Goal: Information Seeking & Learning: Compare options

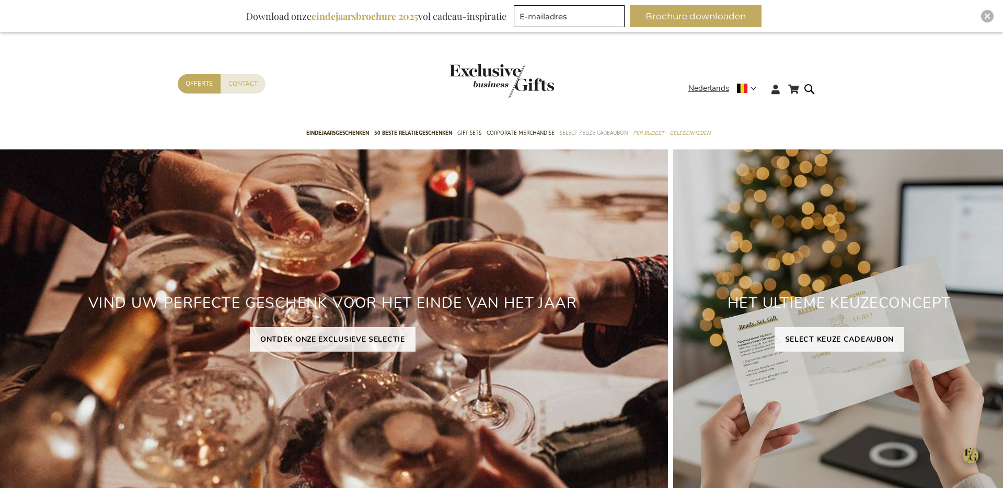
click at [579, 128] on span "Select Keuze Cadeaubon" at bounding box center [594, 133] width 68 height 11
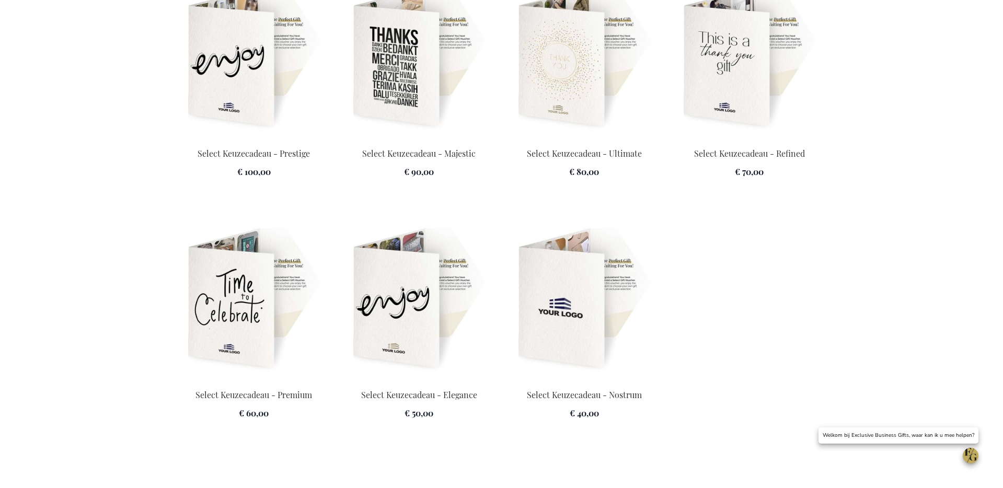
scroll to position [1499, 0]
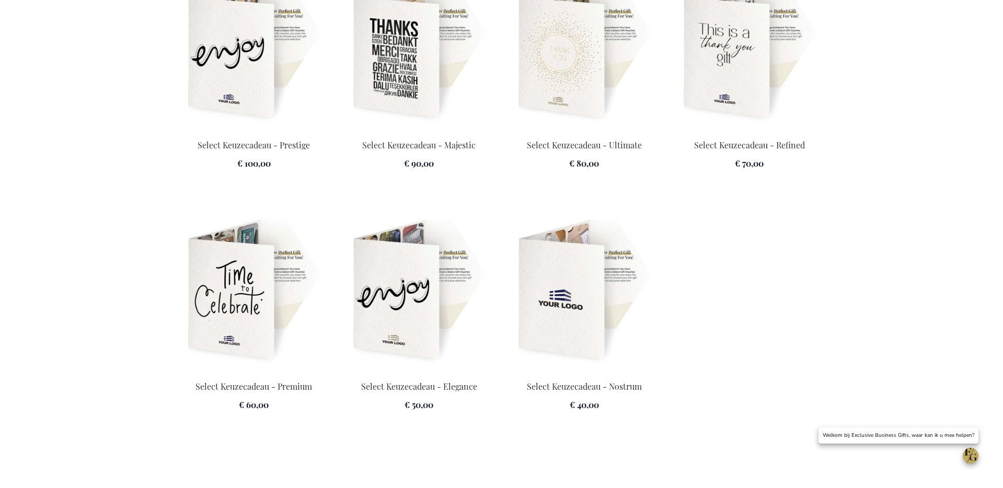
click at [392, 291] on img at bounding box center [419, 291] width 153 height 146
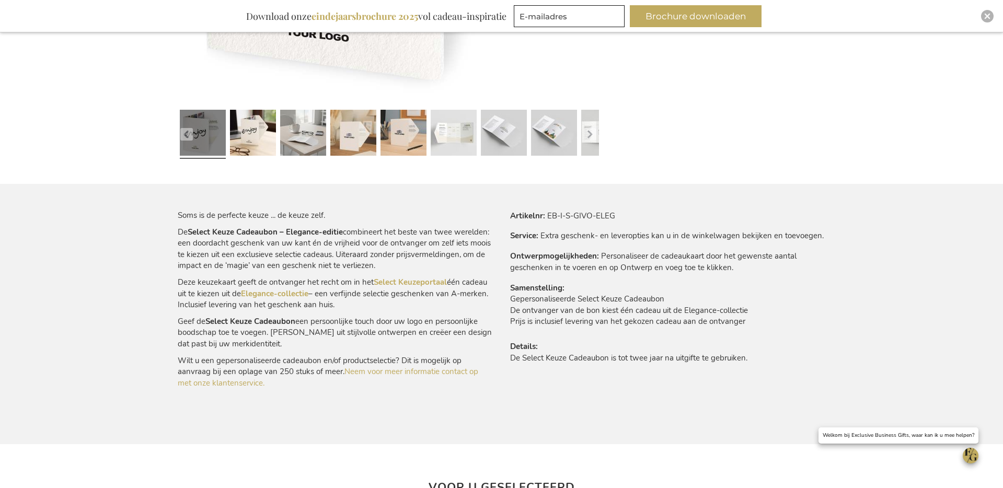
scroll to position [473, 0]
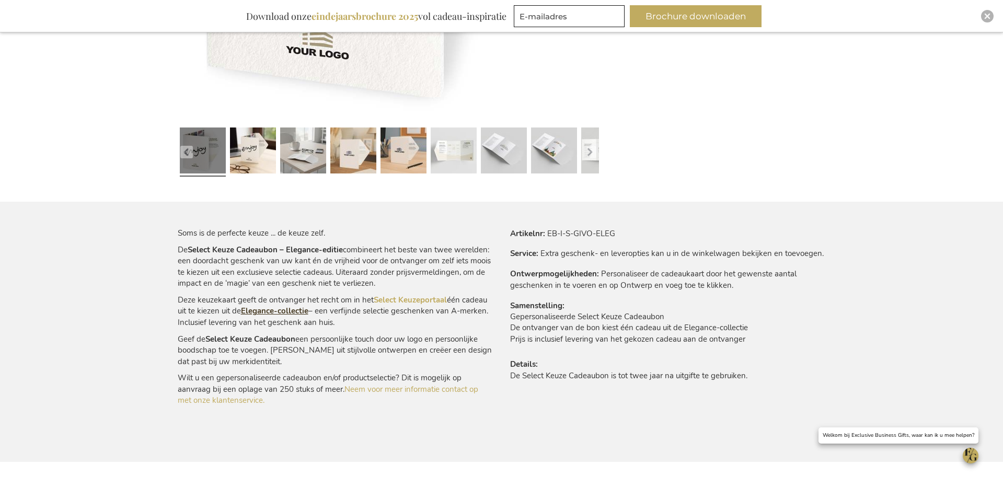
click at [291, 307] on link "Elegance-collectie" at bounding box center [274, 311] width 67 height 10
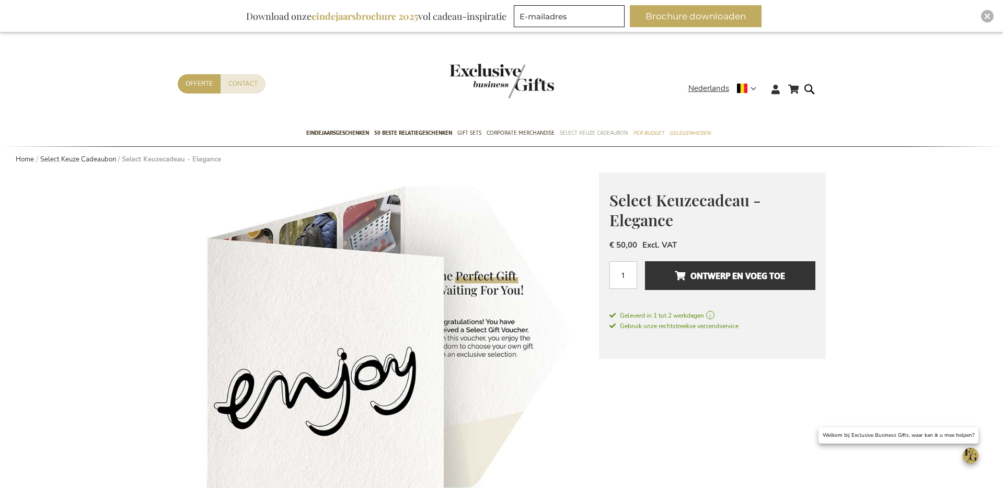
click at [604, 133] on span "Select Keuze Cadeaubon" at bounding box center [594, 133] width 68 height 11
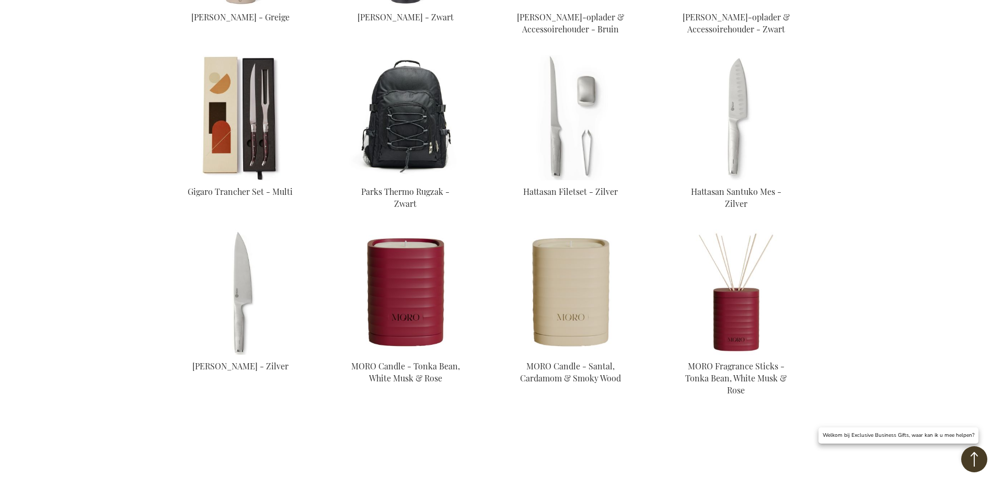
scroll to position [1101, 0]
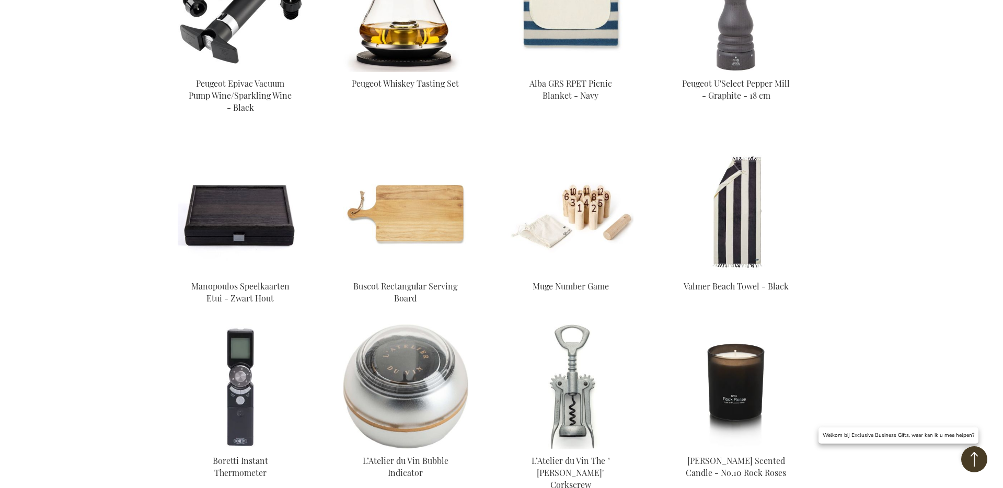
scroll to position [2563, 0]
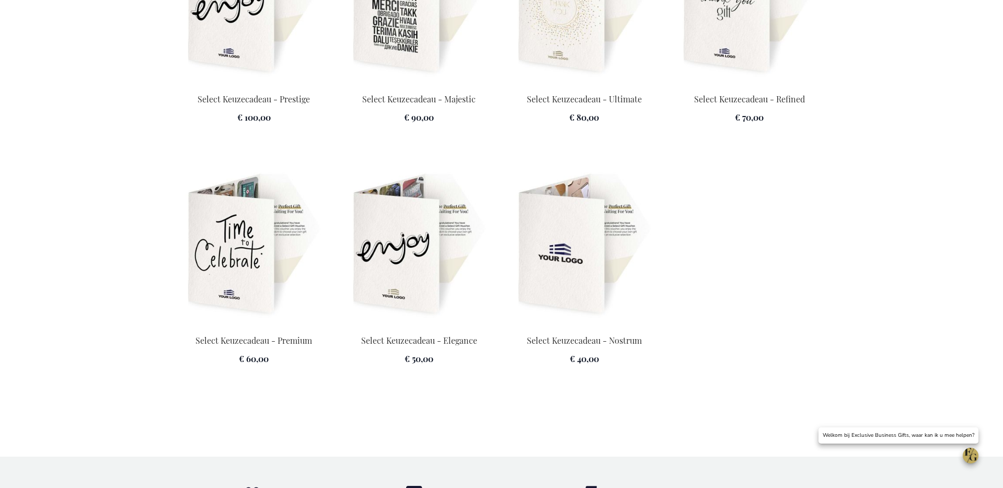
scroll to position [1549, 0]
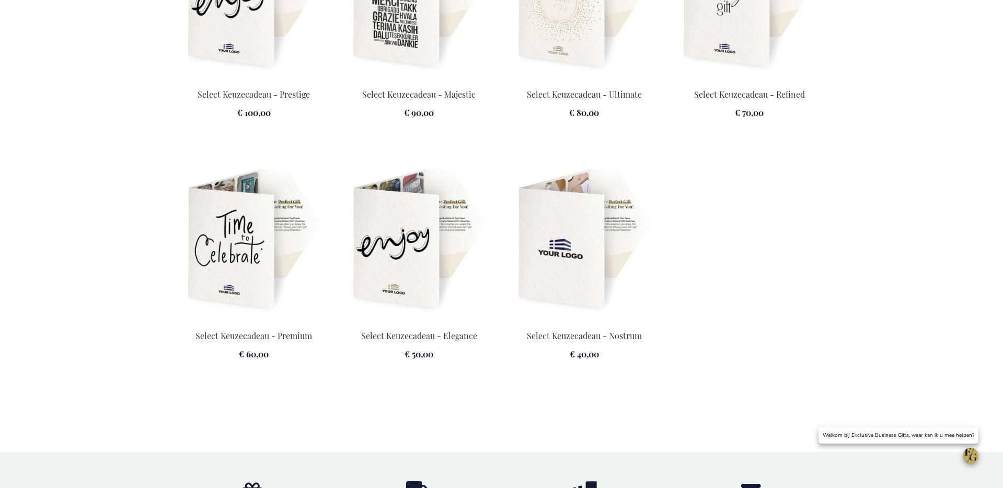
click at [565, 246] on img at bounding box center [584, 240] width 153 height 146
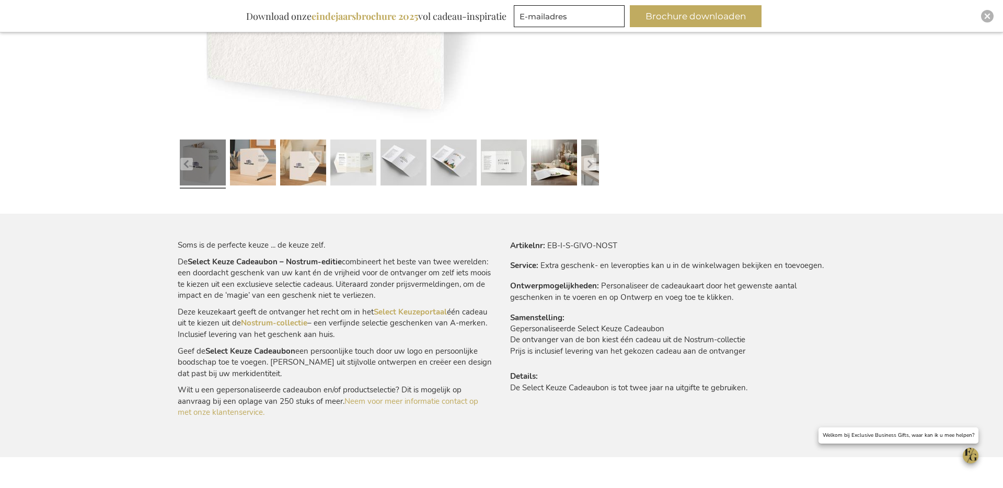
scroll to position [524, 0]
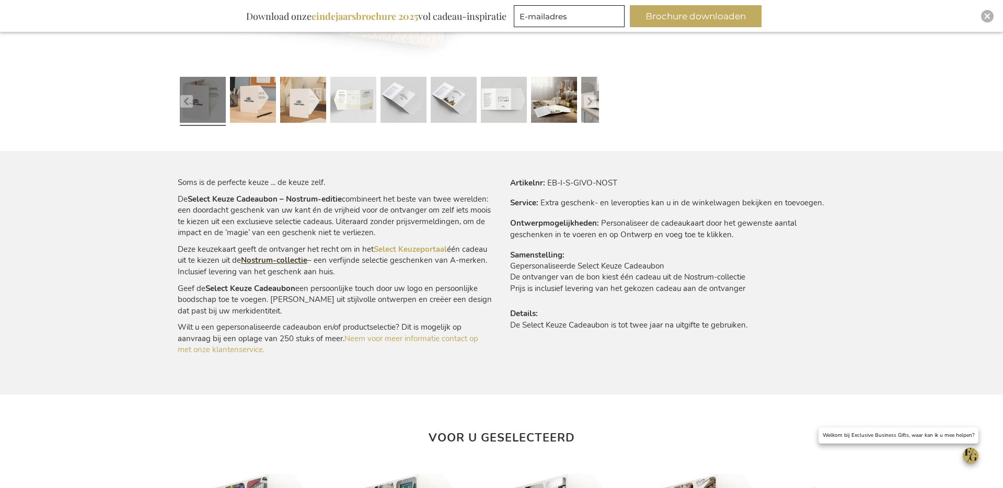
click at [282, 265] on link "Nostrum-collectie" at bounding box center [274, 260] width 66 height 10
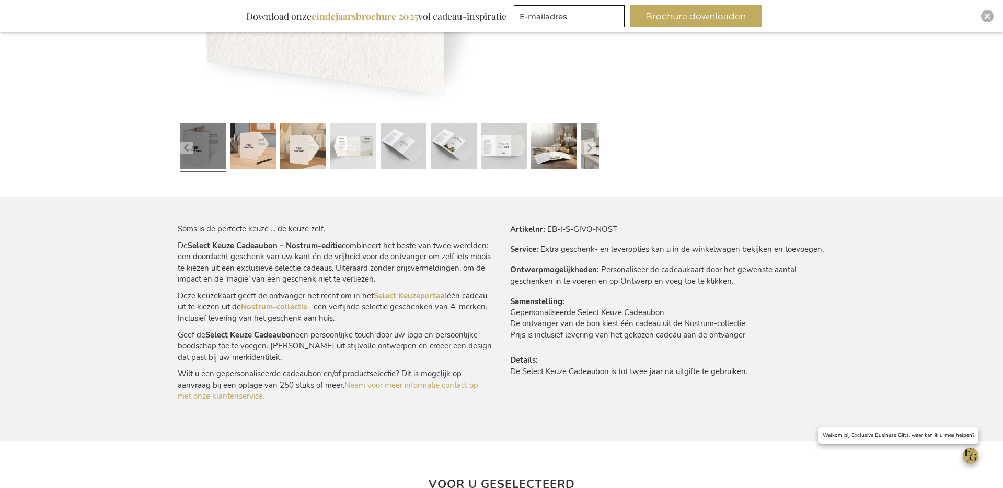
scroll to position [0, 0]
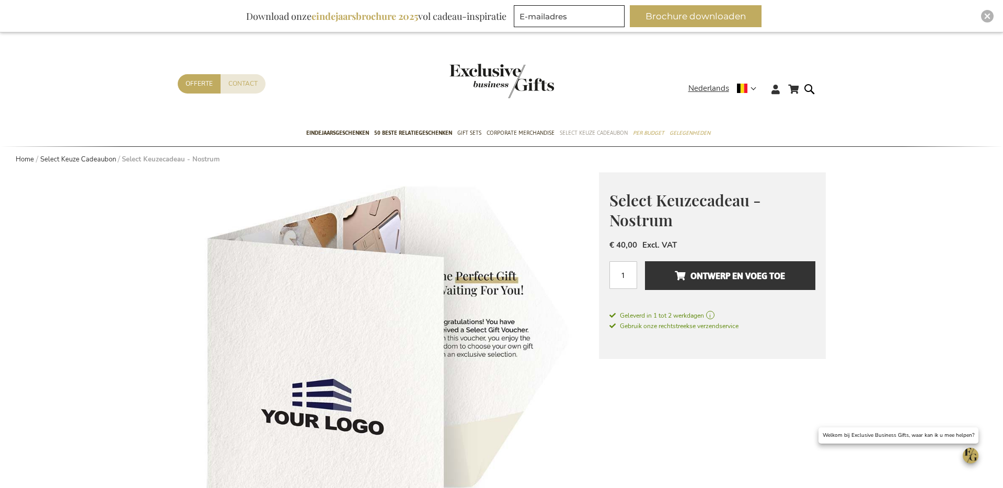
click at [591, 132] on span "Select Keuze Cadeaubon" at bounding box center [594, 133] width 68 height 11
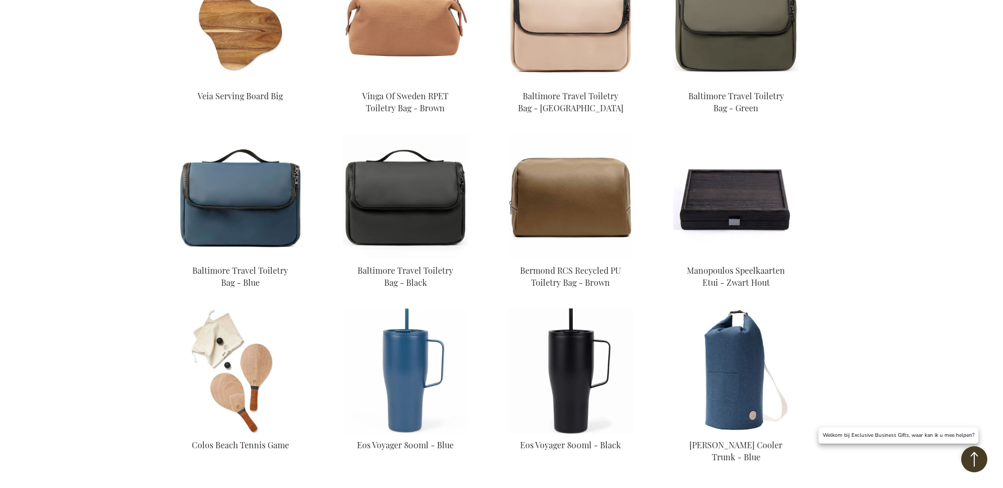
scroll to position [2688, 0]
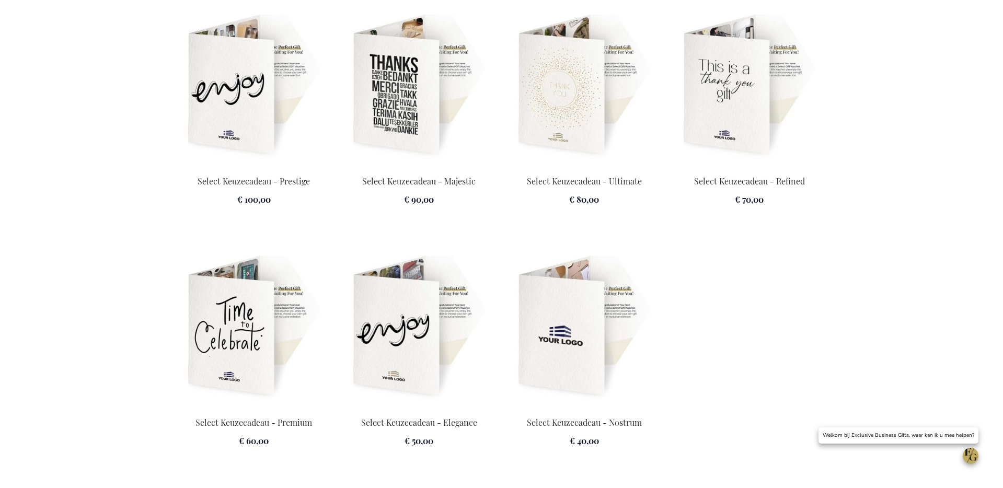
scroll to position [1514, 0]
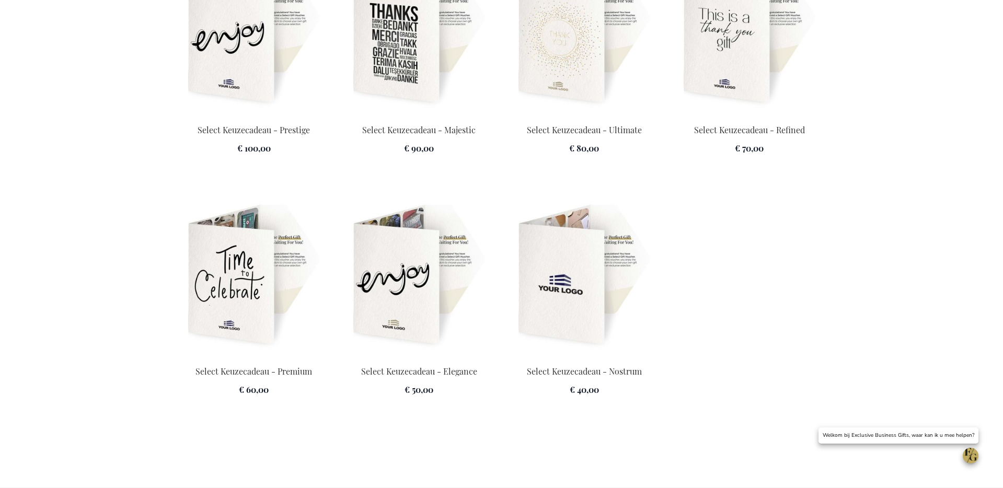
click at [575, 262] on img at bounding box center [584, 276] width 153 height 146
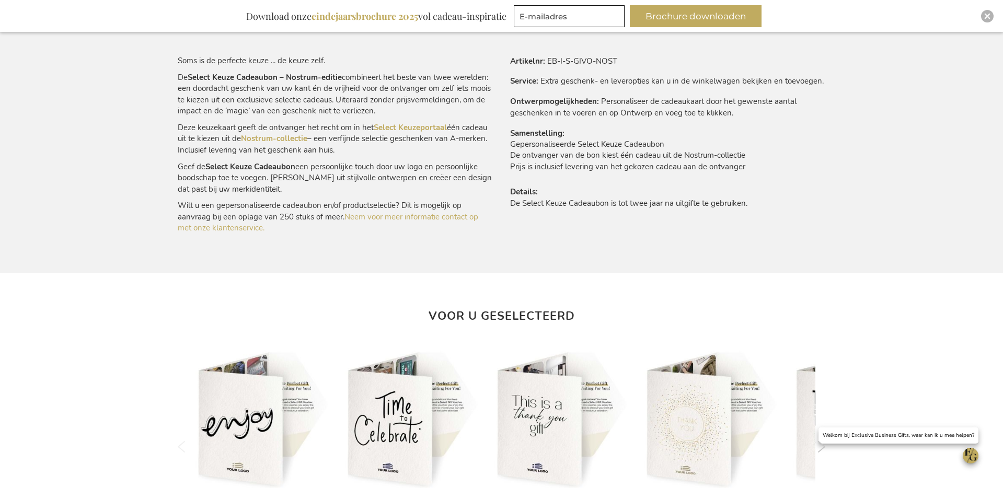
scroll to position [633, 0]
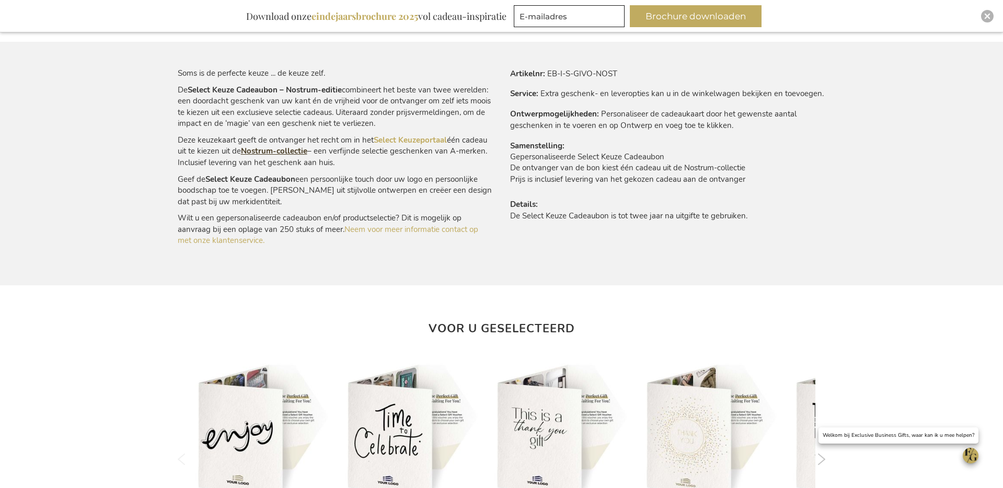
click at [288, 154] on link "Nostrum-collectie" at bounding box center [274, 151] width 66 height 10
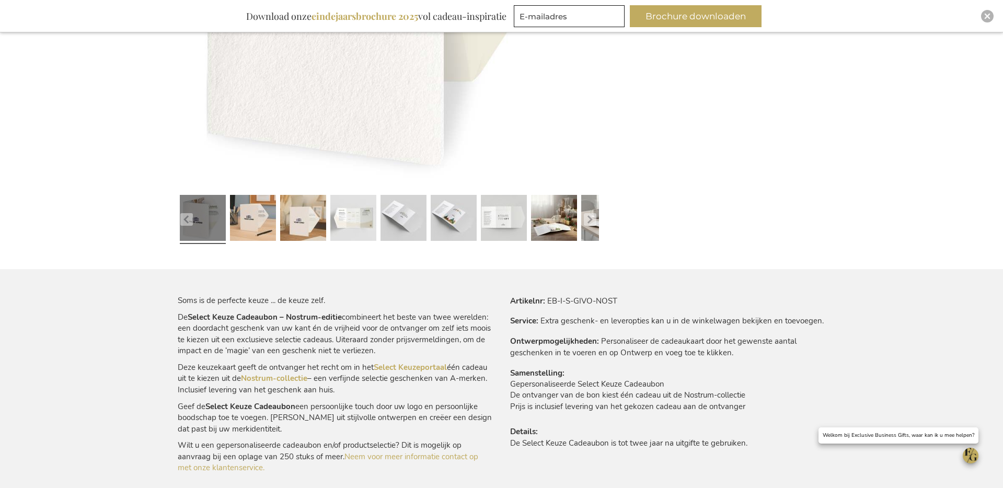
scroll to position [0, 0]
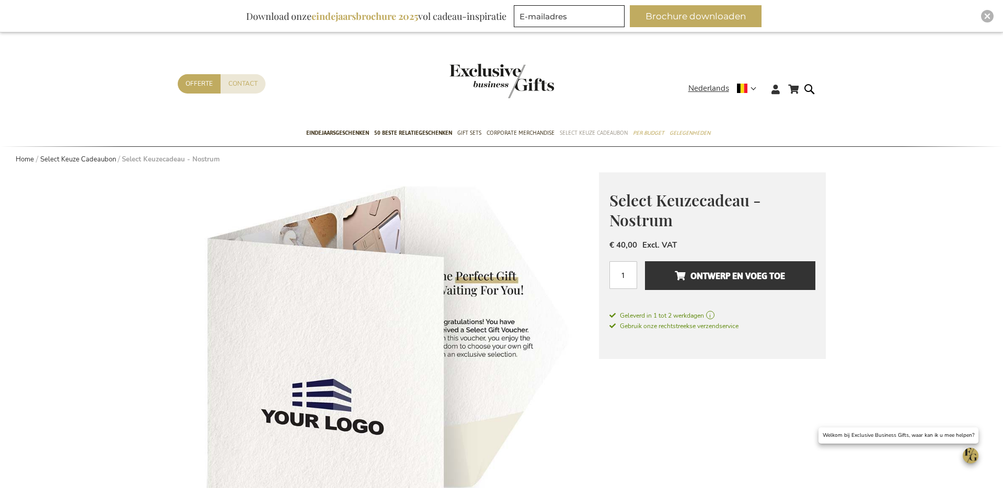
click at [573, 132] on span "Select Keuze Cadeaubon" at bounding box center [594, 133] width 68 height 11
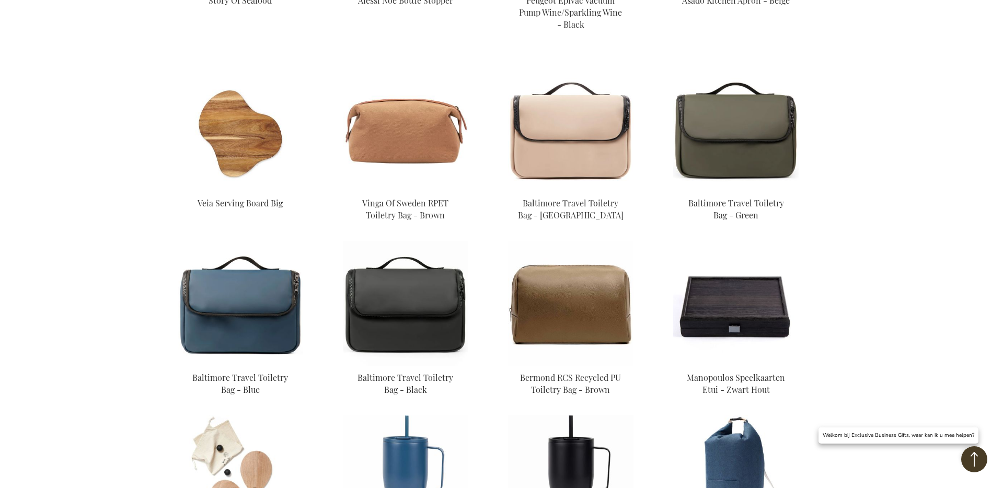
scroll to position [2590, 0]
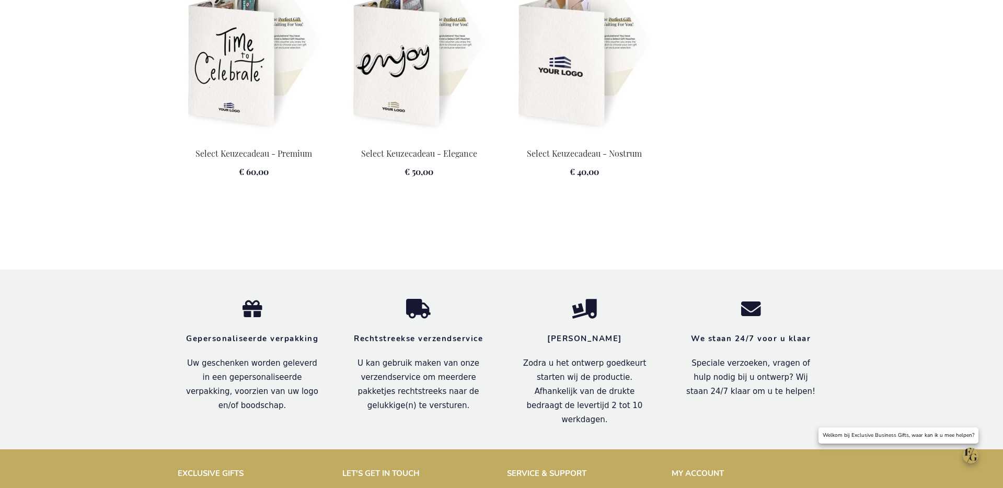
scroll to position [1739, 0]
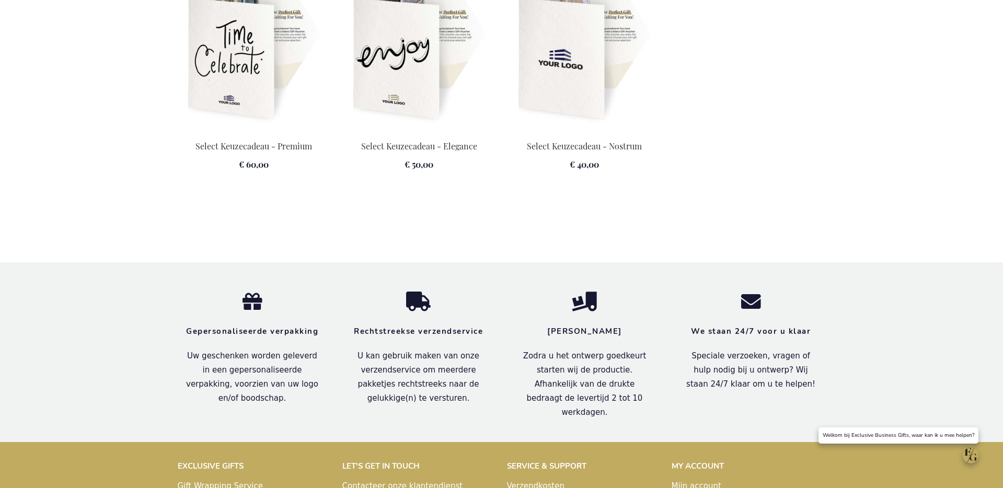
click at [393, 107] on img at bounding box center [419, 51] width 153 height 146
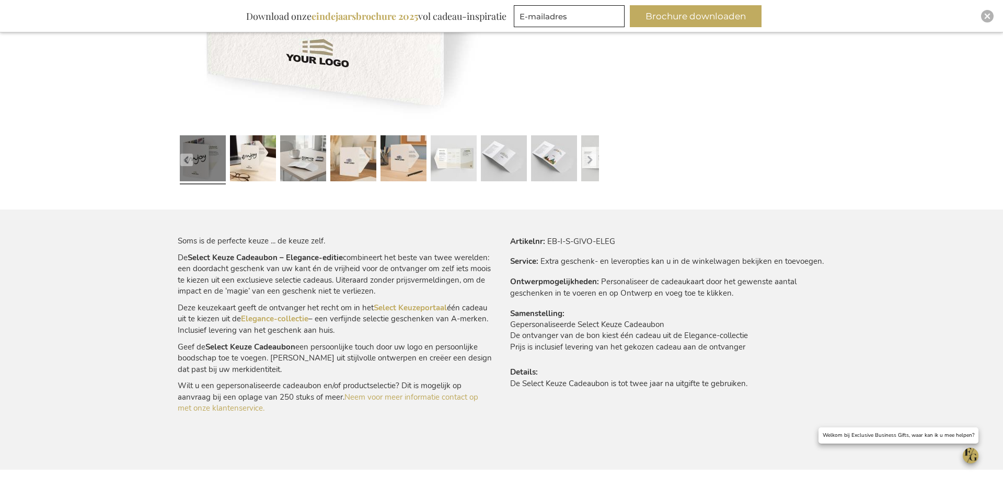
scroll to position [494, 0]
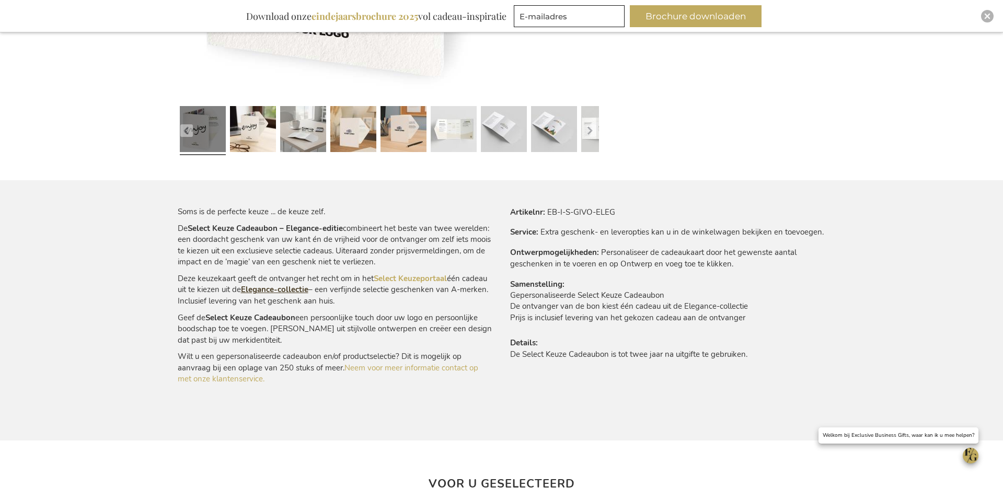
click at [271, 288] on link "Elegance-collectie" at bounding box center [274, 289] width 67 height 10
click at [287, 291] on link "Elegance-collectie" at bounding box center [274, 289] width 67 height 10
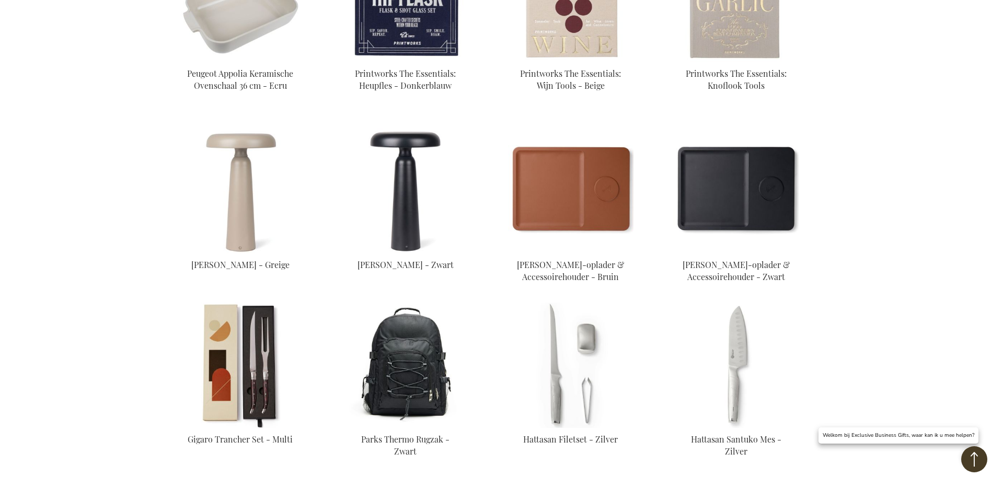
scroll to position [863, 0]
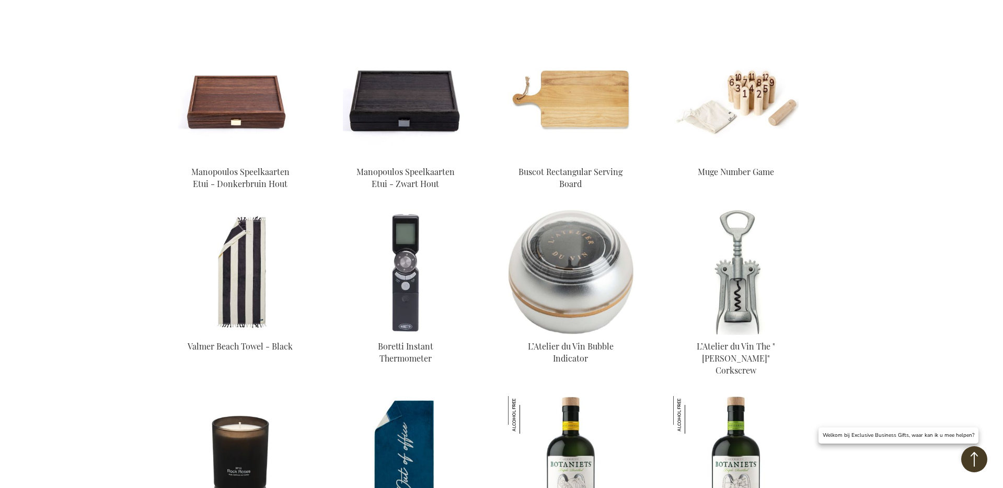
scroll to position [2646, 0]
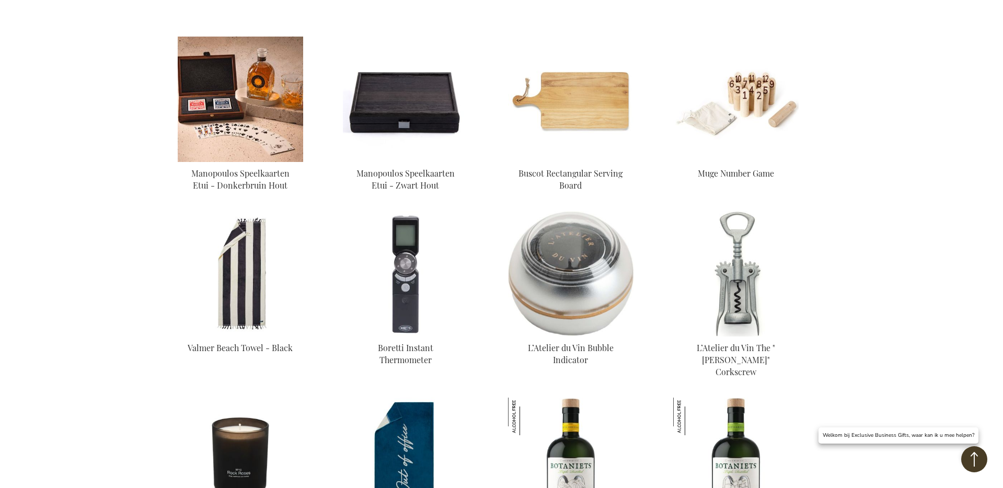
click at [247, 105] on img at bounding box center [240, 99] width 125 height 125
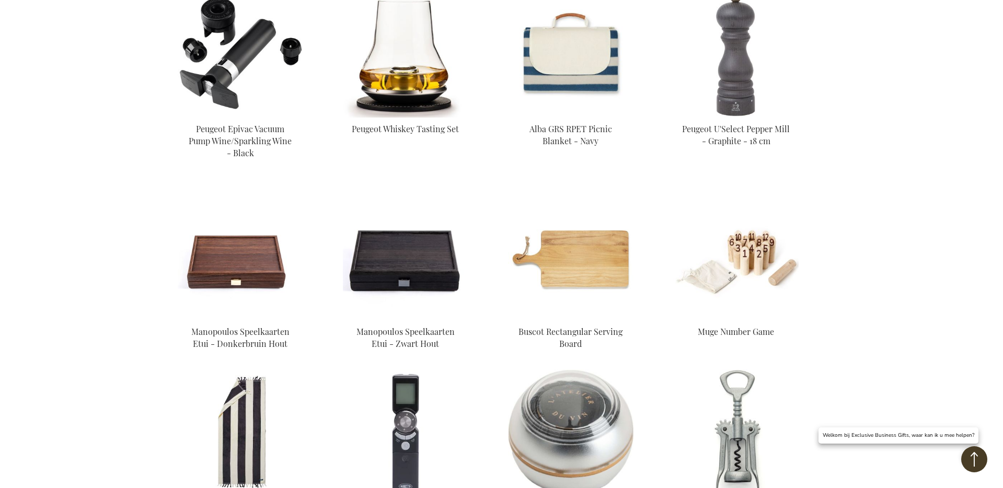
scroll to position [2370, 0]
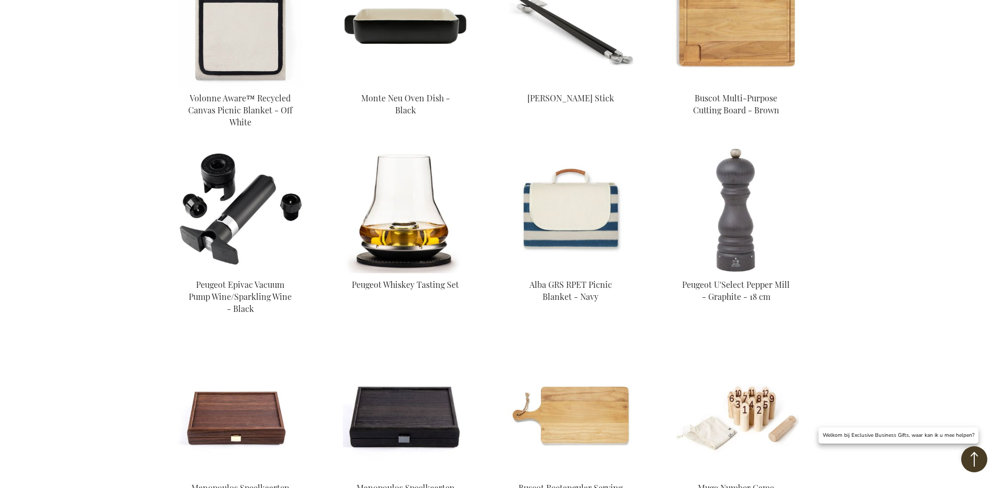
scroll to position [897, 0]
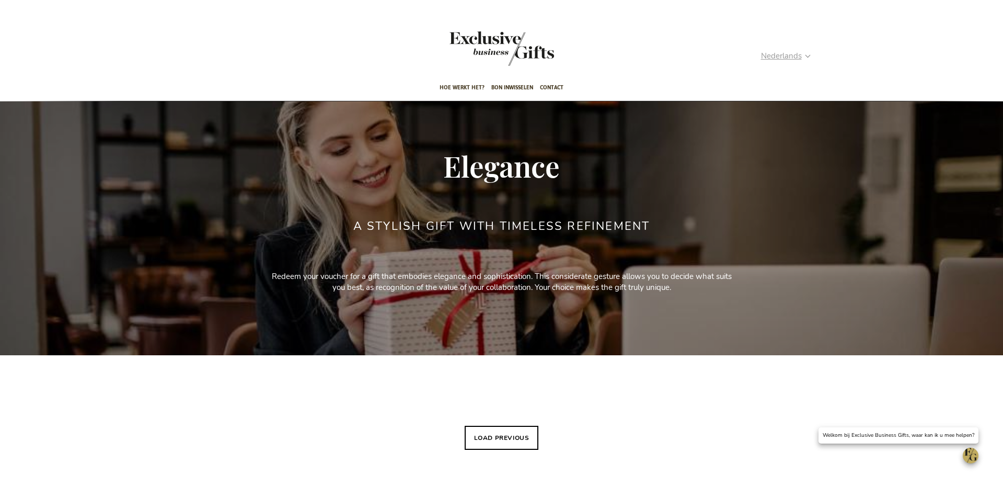
click at [805, 57] on strong "Nederlands" at bounding box center [785, 56] width 49 height 12
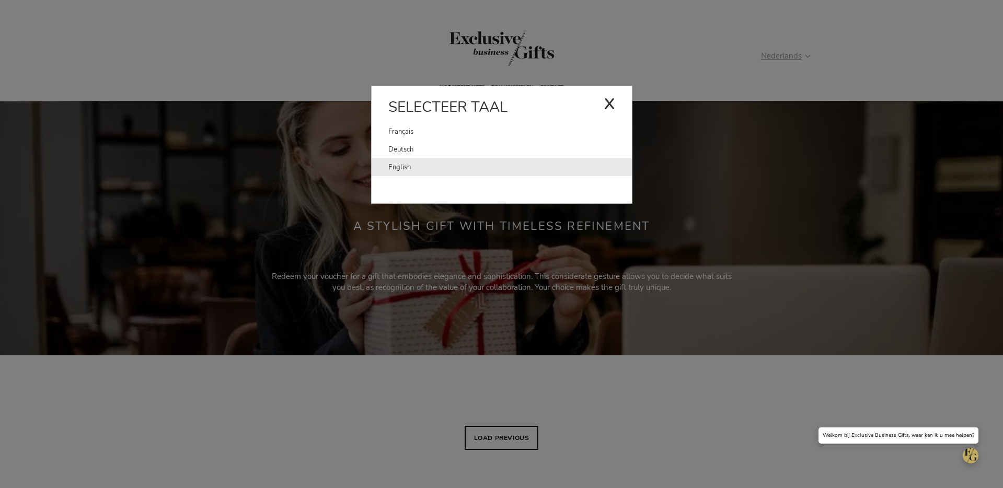
click at [526, 172] on link "English" at bounding box center [510, 167] width 244 height 18
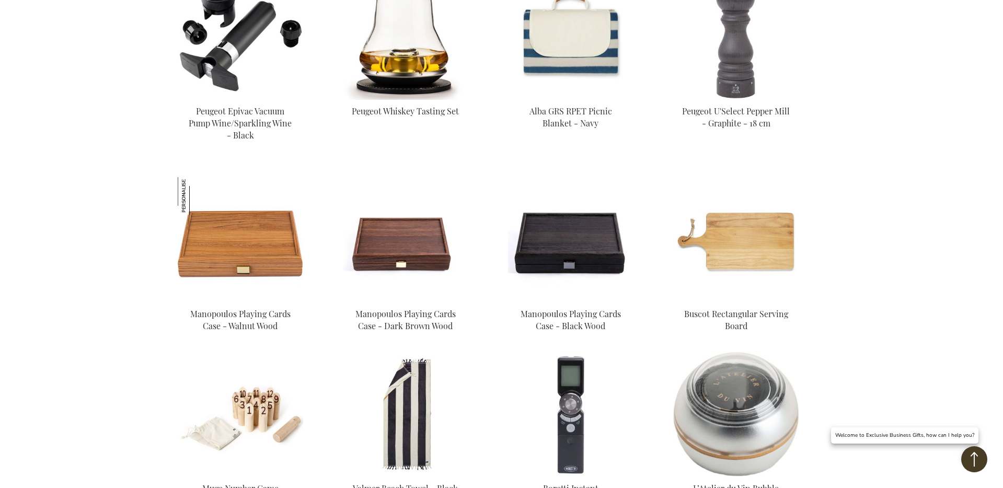
scroll to position [2506, 0]
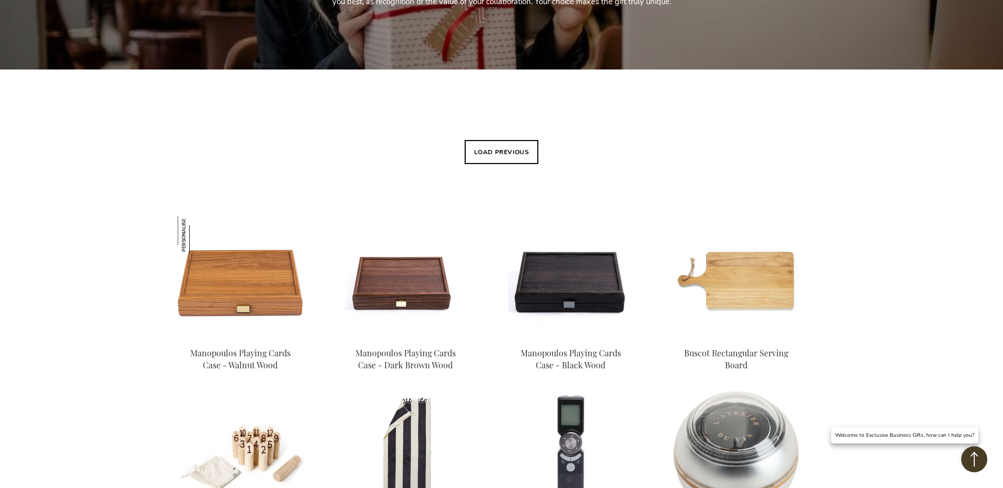
scroll to position [164, 0]
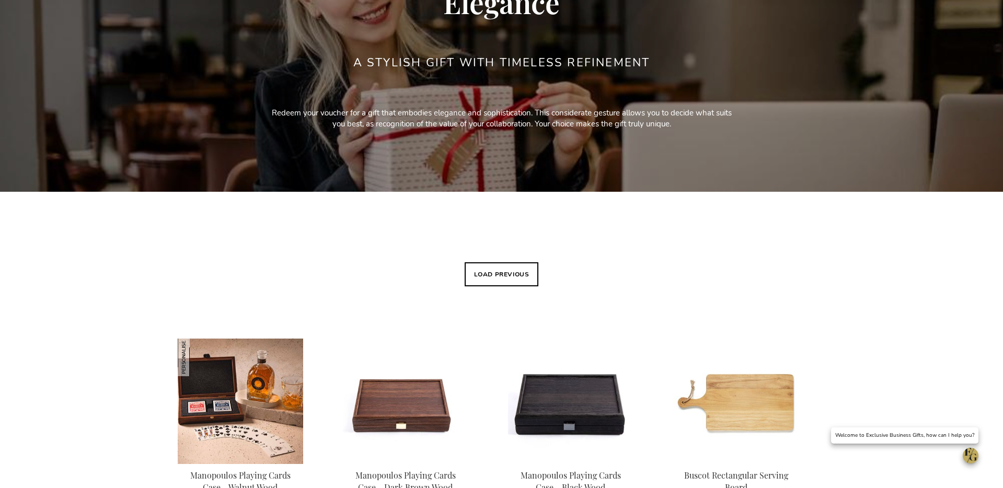
click at [290, 375] on img at bounding box center [240, 401] width 125 height 125
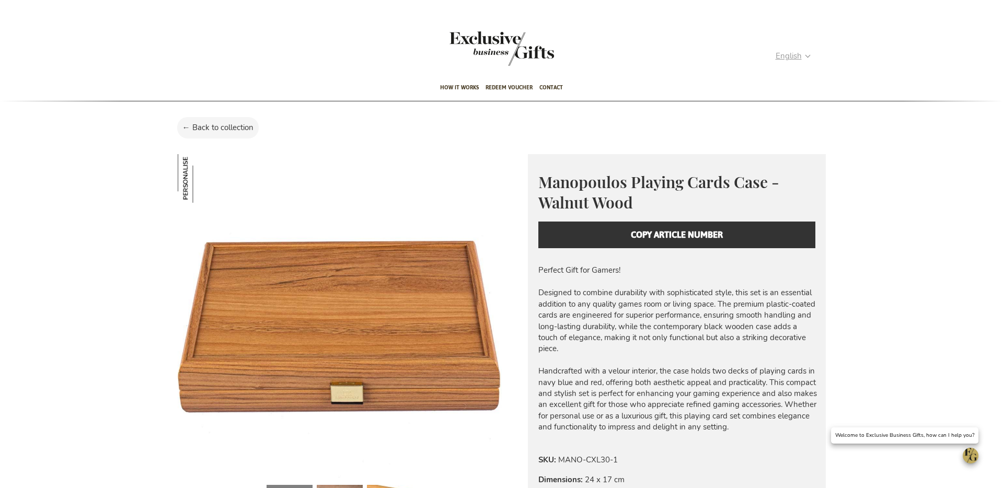
click at [792, 62] on div "English x Select language [DEMOGRAPHIC_DATA] Deutsch Nederlands" at bounding box center [797, 57] width 42 height 15
click at [791, 66] on div "Language English x Select language [DEMOGRAPHIC_DATA] Deutsch Nederlands" at bounding box center [797, 58] width 42 height 17
click at [790, 62] on span "English" at bounding box center [789, 56] width 26 height 12
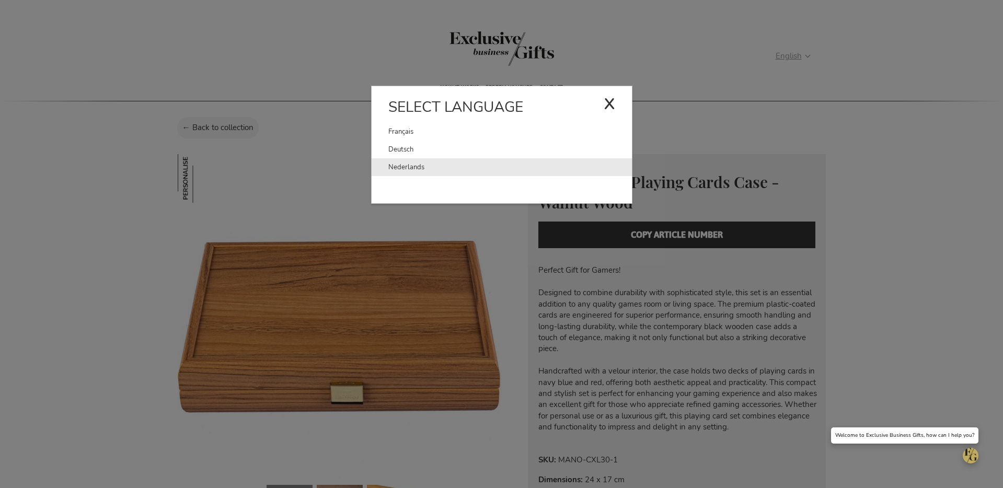
click at [565, 165] on link "Nederlands" at bounding box center [510, 167] width 244 height 18
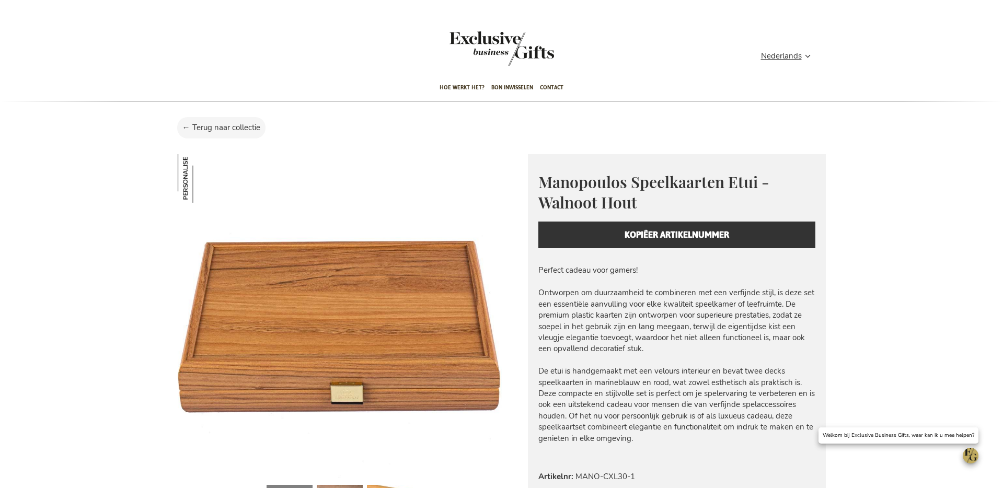
click at [780, 69] on div "Winkelwagen Winkelwagen 0 Sluiten U heeft geen product(en) in uw winkelwagen. G…" at bounding box center [501, 58] width 665 height 33
click at [781, 61] on span "Nederlands" at bounding box center [781, 56] width 41 height 12
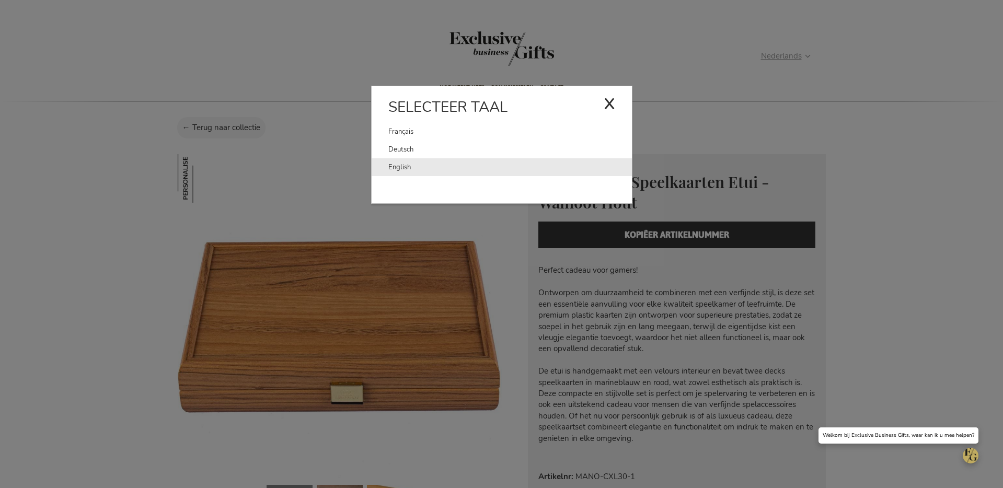
click at [612, 162] on link "English" at bounding box center [510, 167] width 244 height 18
